Goal: Transaction & Acquisition: Book appointment/travel/reservation

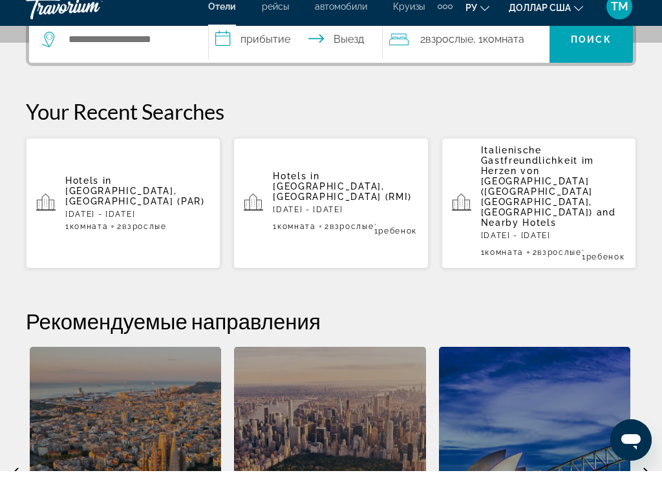
scroll to position [323, 0]
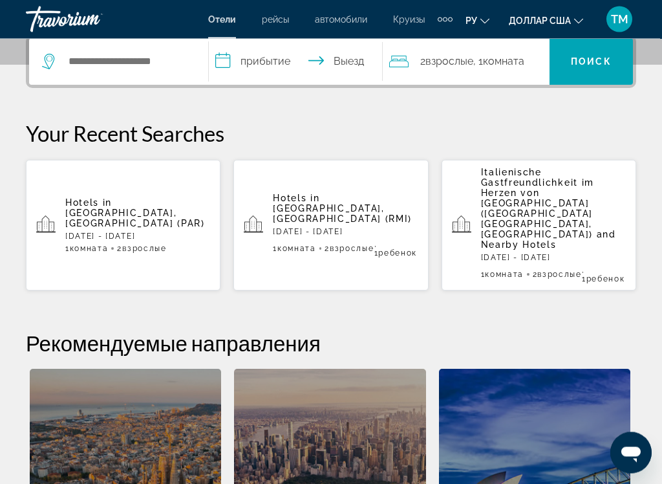
click at [389, 228] on p "[DATE] - [DATE]" at bounding box center [345, 232] width 145 height 9
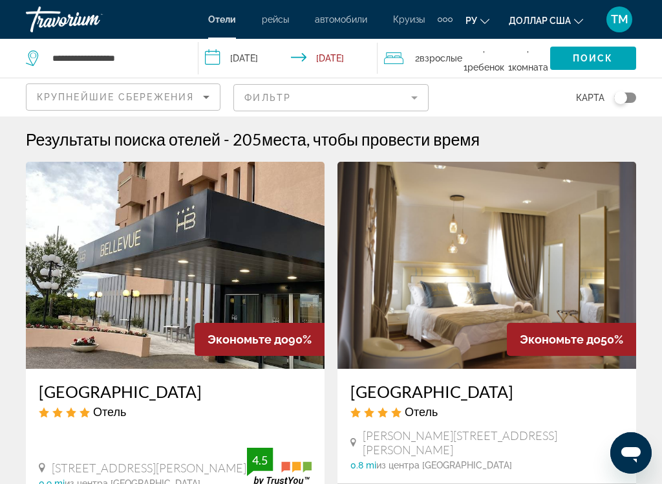
click at [187, 104] on div "Крупнейшие сбережения" at bounding box center [120, 97] width 166 height 16
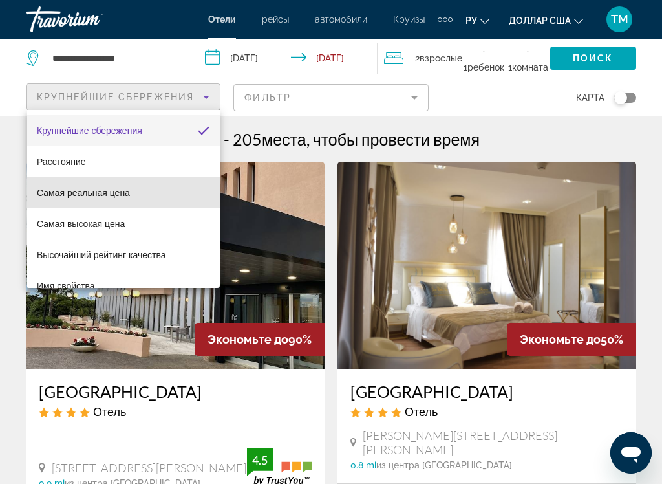
click at [127, 204] on mat-option "Самая реальная цена" at bounding box center [123, 192] width 193 height 31
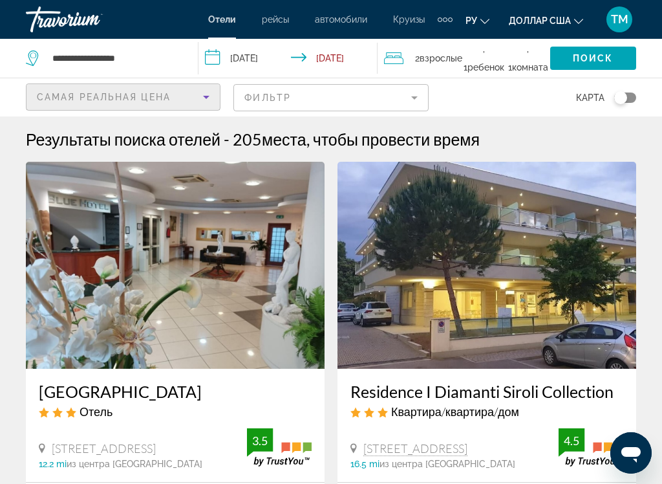
click at [256, 65] on input "**********" at bounding box center [291, 60] width 184 height 43
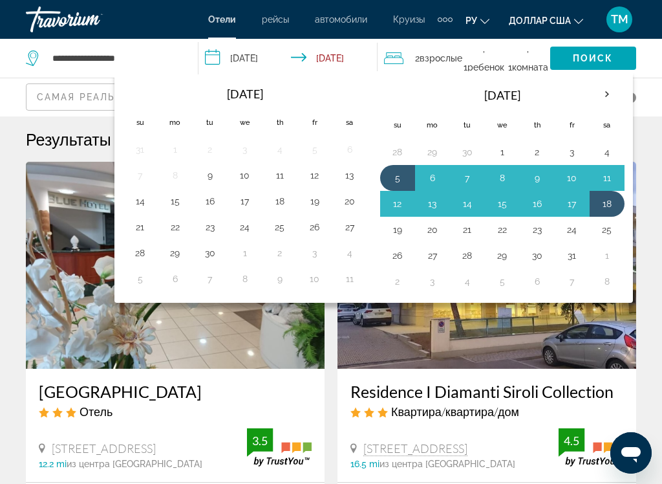
click at [603, 92] on th "Next month" at bounding box center [607, 94] width 35 height 28
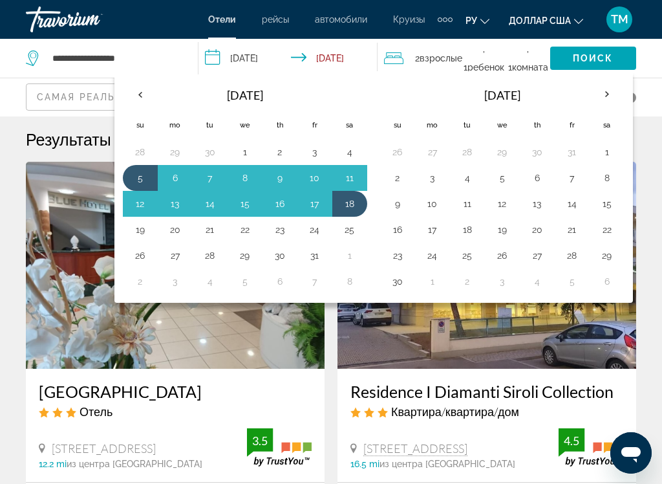
click at [612, 87] on th "Next month" at bounding box center [607, 94] width 35 height 28
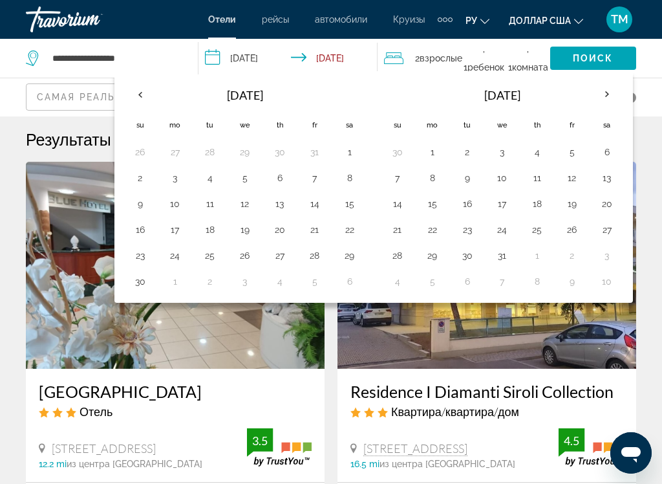
click at [610, 96] on th "Next month" at bounding box center [607, 94] width 35 height 28
click at [614, 89] on th "Next month" at bounding box center [607, 94] width 35 height 28
click at [609, 94] on th "Next month" at bounding box center [607, 94] width 35 height 28
click at [608, 91] on th "Next month" at bounding box center [607, 94] width 35 height 28
click at [606, 95] on th "Next month" at bounding box center [607, 94] width 35 height 28
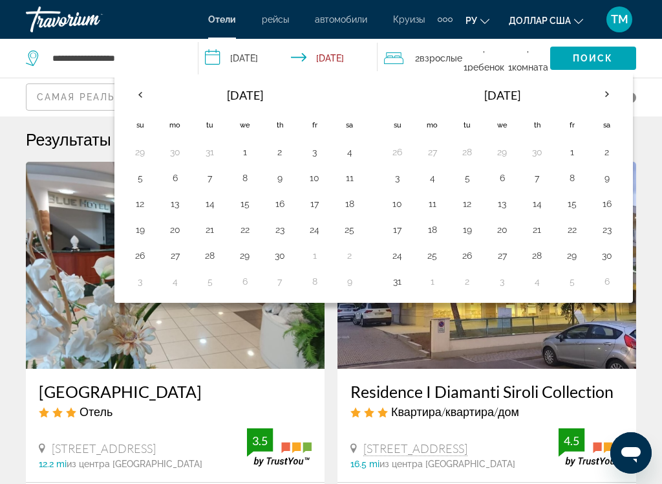
click at [608, 93] on th "Next month" at bounding box center [607, 94] width 35 height 28
click at [605, 95] on th "Next month" at bounding box center [607, 94] width 35 height 28
click at [401, 178] on button "5" at bounding box center [397, 178] width 21 height 18
click at [607, 207] on button "18" at bounding box center [607, 204] width 21 height 18
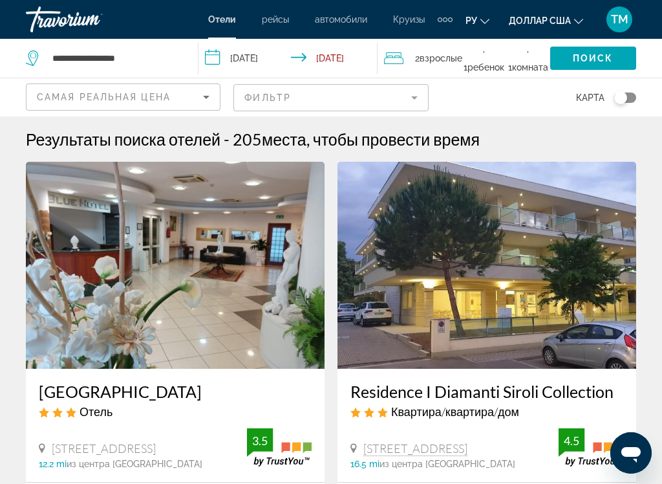
type input "**********"
click at [607, 58] on span "Поиск" at bounding box center [593, 58] width 41 height 10
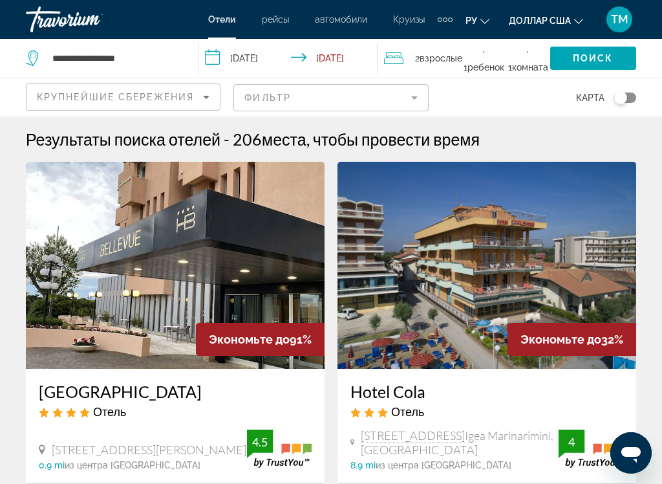
click at [196, 98] on div "Крупнейшие сбережения" at bounding box center [120, 97] width 166 height 16
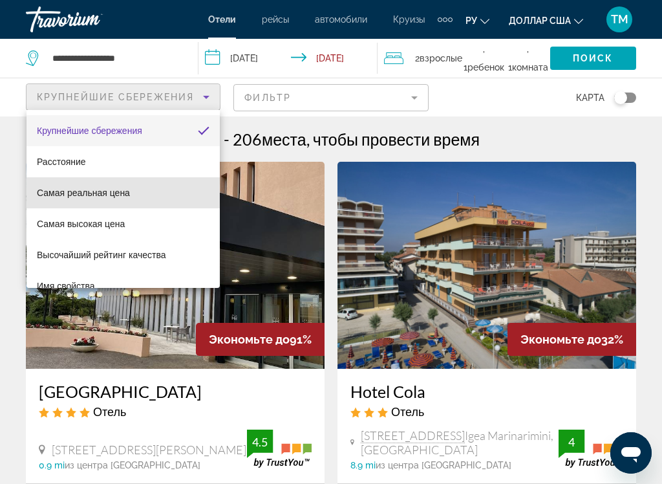
click at [133, 195] on mat-option "Самая реальная цена" at bounding box center [123, 192] width 193 height 31
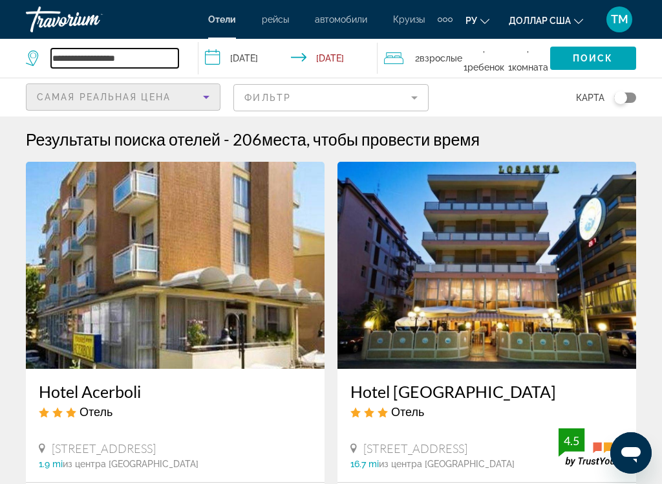
click at [125, 56] on input "**********" at bounding box center [114, 57] width 127 height 19
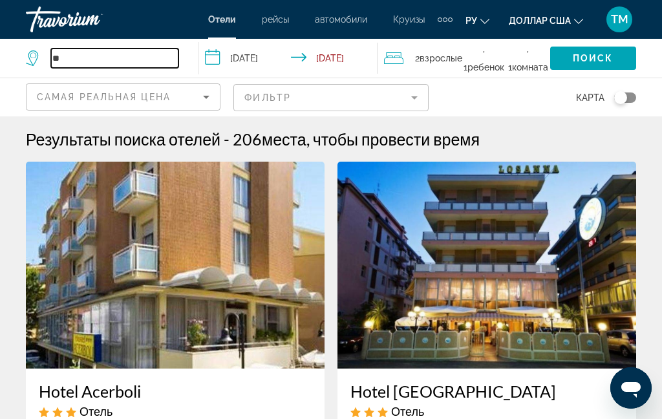
type input "*"
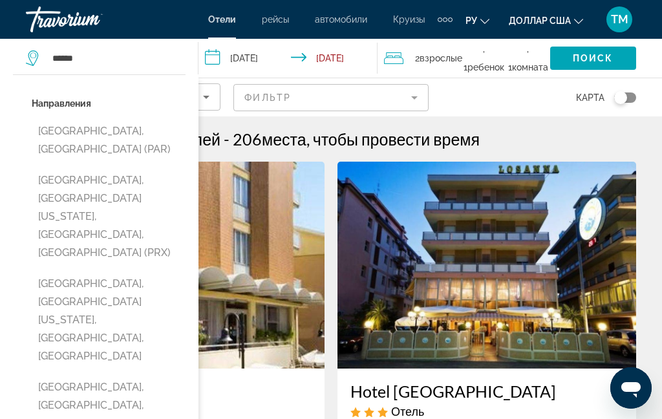
click at [111, 134] on button "[GEOGRAPHIC_DATA], [GEOGRAPHIC_DATA] (PAR)" at bounding box center [109, 140] width 154 height 43
type input "**********"
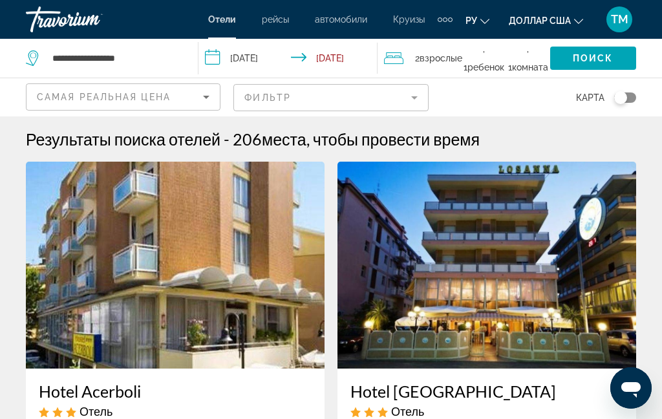
click at [599, 63] on span "Поиск" at bounding box center [593, 58] width 41 height 10
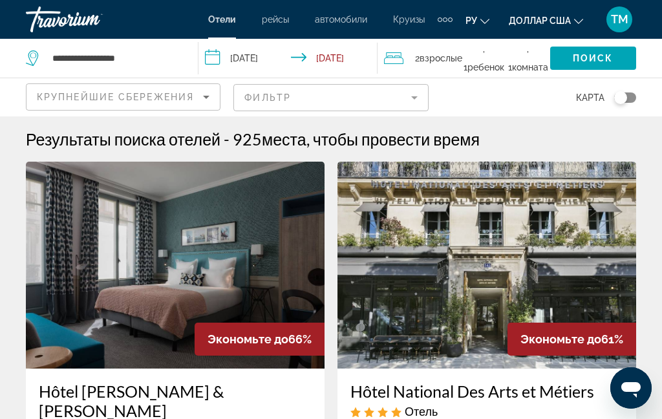
click at [191, 95] on span "Крупнейшие сбережения" at bounding box center [115, 97] width 157 height 10
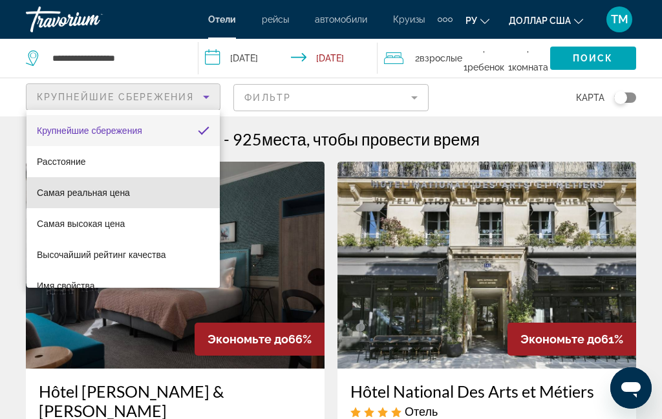
click at [132, 195] on mat-option "Самая реальная цена" at bounding box center [123, 192] width 193 height 31
